Goal: Task Accomplishment & Management: Manage account settings

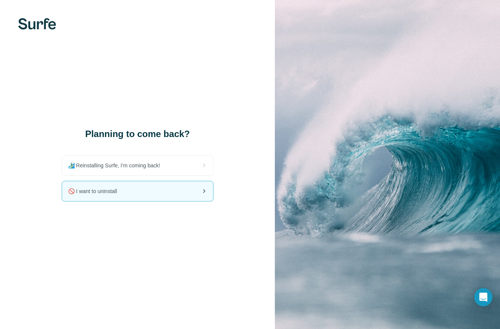
click at [165, 184] on div "🚫 I want to uninstall" at bounding box center [137, 191] width 151 height 20
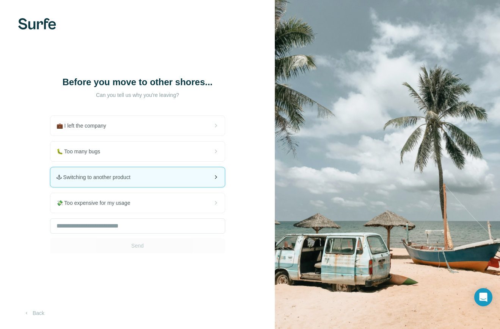
click at [163, 179] on div "🕹 Switching to another product" at bounding box center [137, 177] width 174 height 20
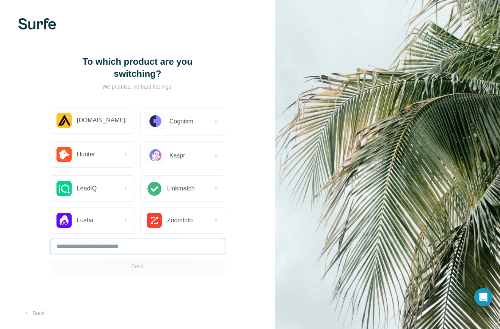
click at [159, 247] on input "text" at bounding box center [137, 246] width 175 height 15
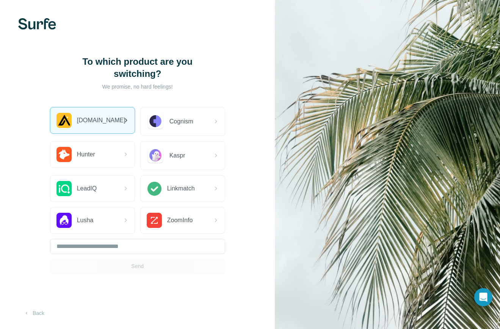
click at [107, 123] on div "[DOMAIN_NAME]" at bounding box center [92, 121] width 84 height 26
